Goal: Task Accomplishment & Management: Manage account settings

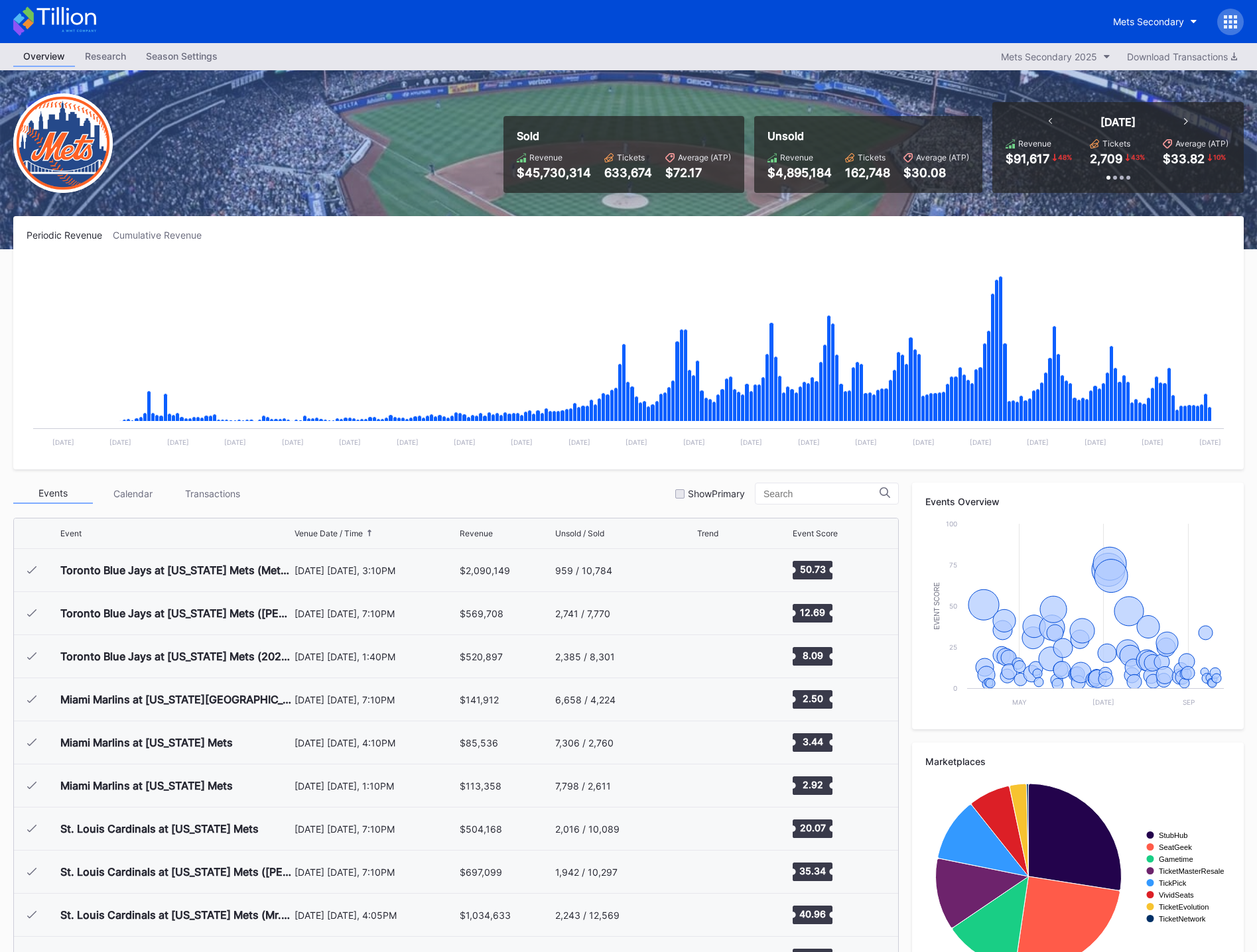
scroll to position [2758, 0]
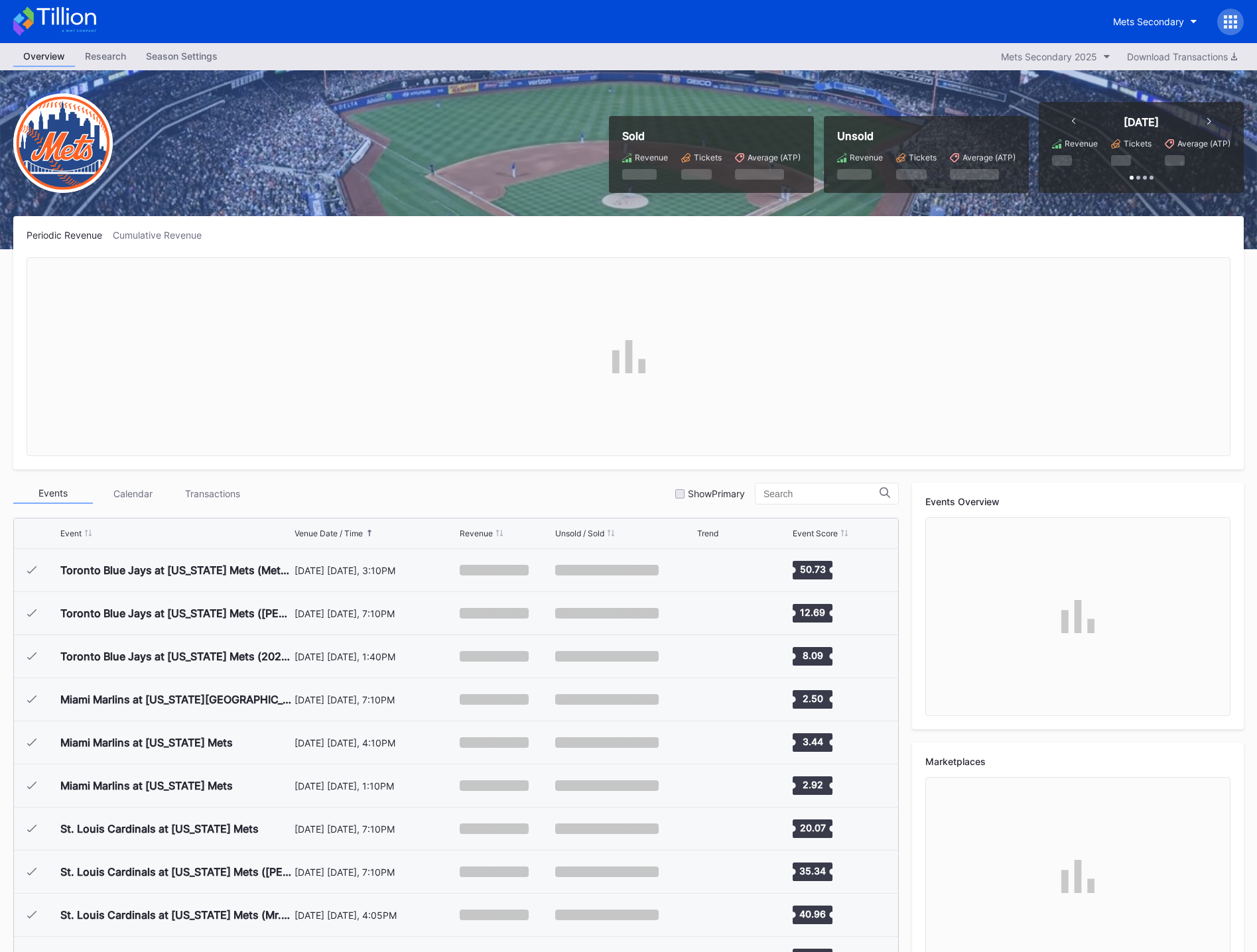
scroll to position [2758, 0]
